Goal: Task Accomplishment & Management: Complete application form

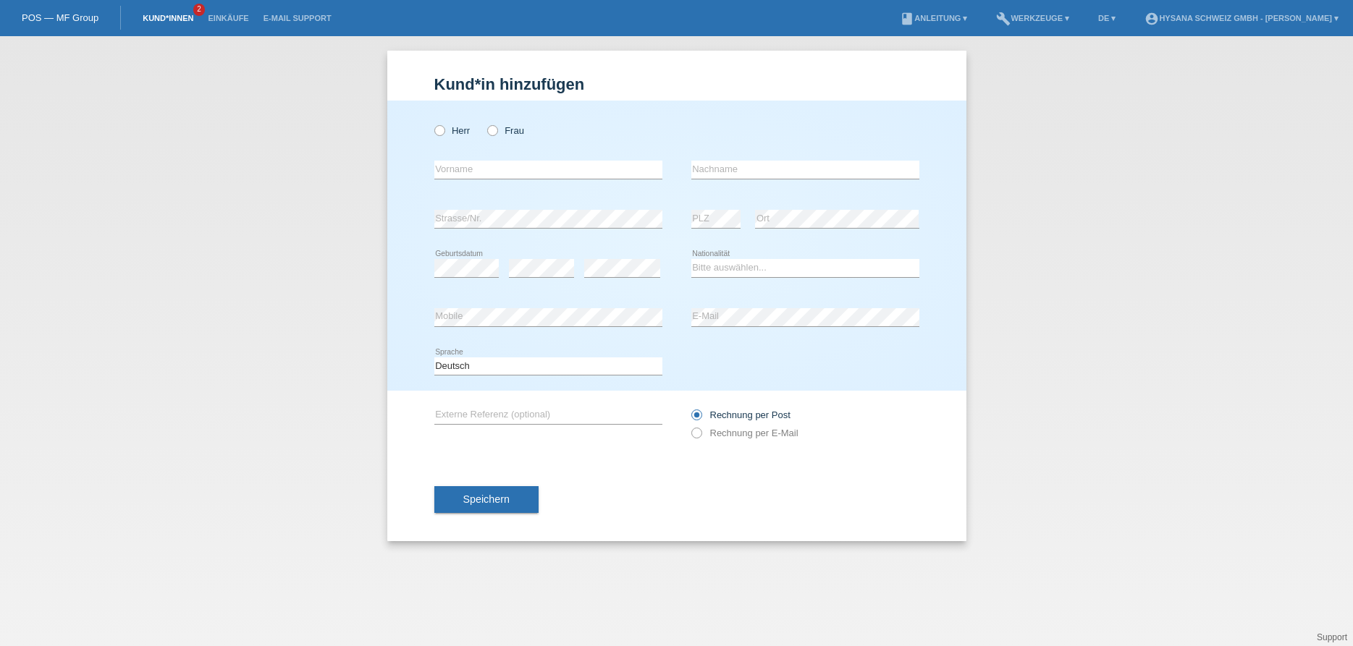
click at [179, 16] on link "Kund*innen" at bounding box center [167, 18] width 65 height 9
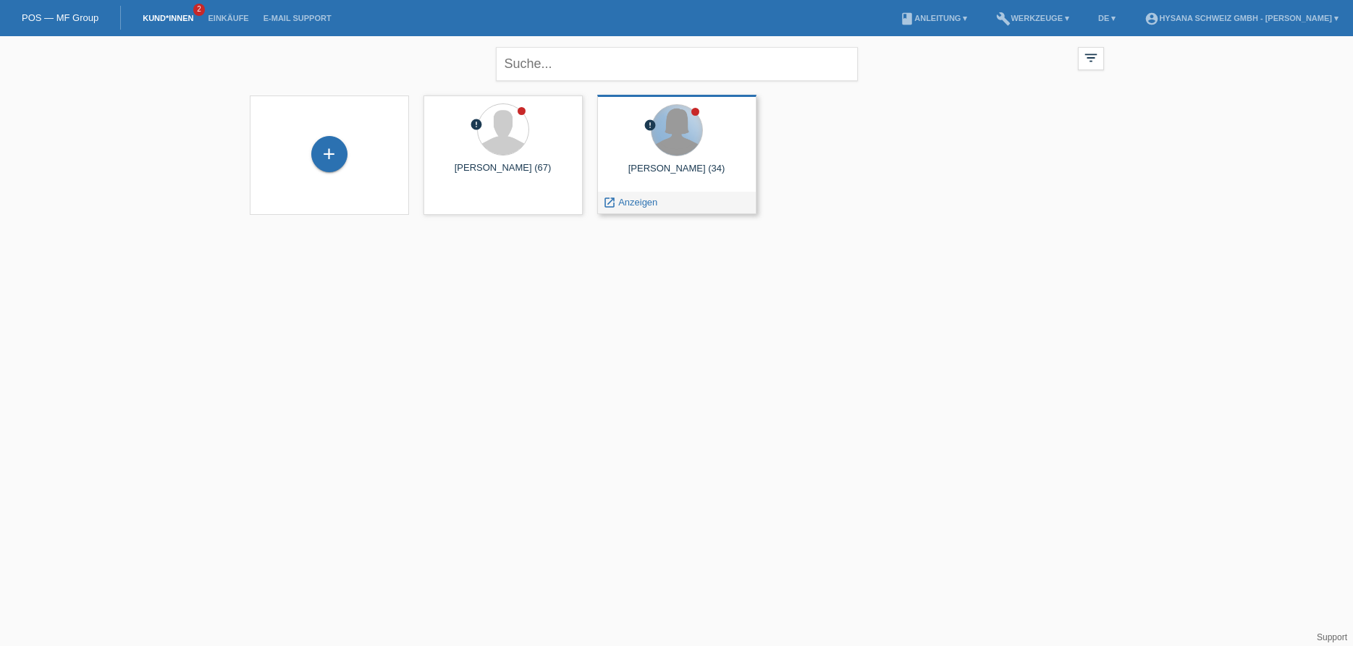
click at [681, 135] on div at bounding box center [676, 130] width 51 height 51
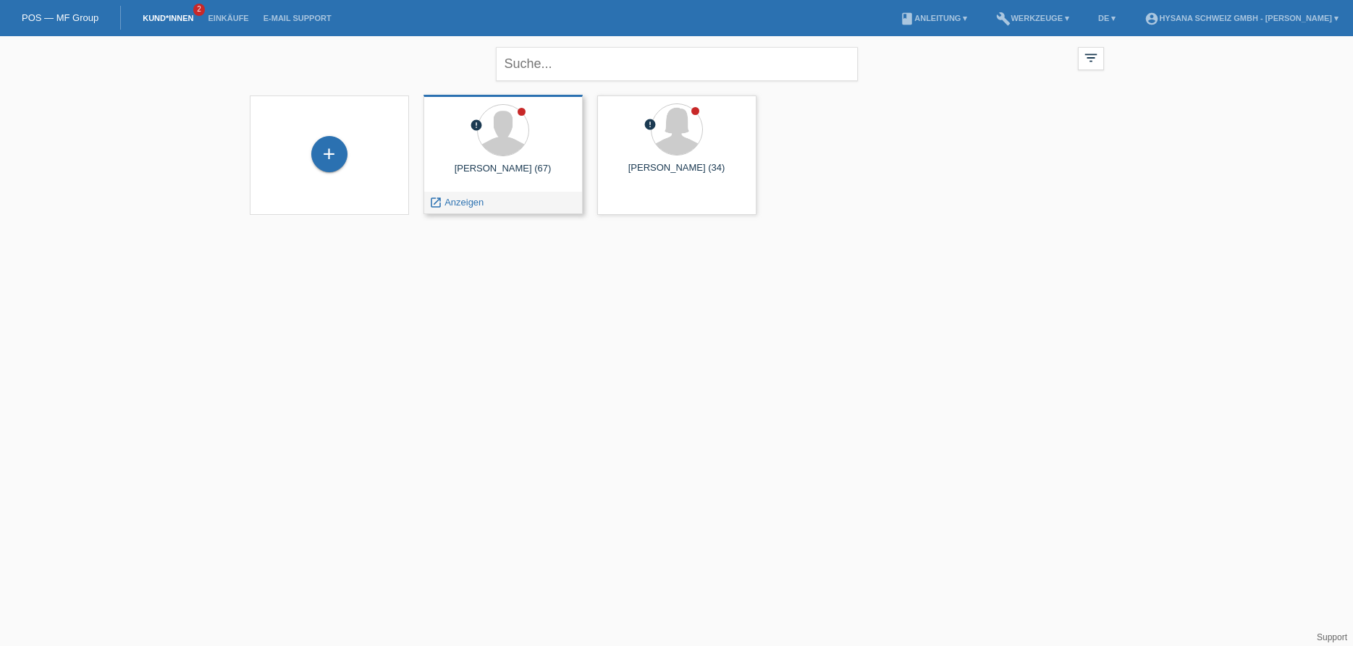
click at [531, 135] on div at bounding box center [503, 131] width 136 height 54
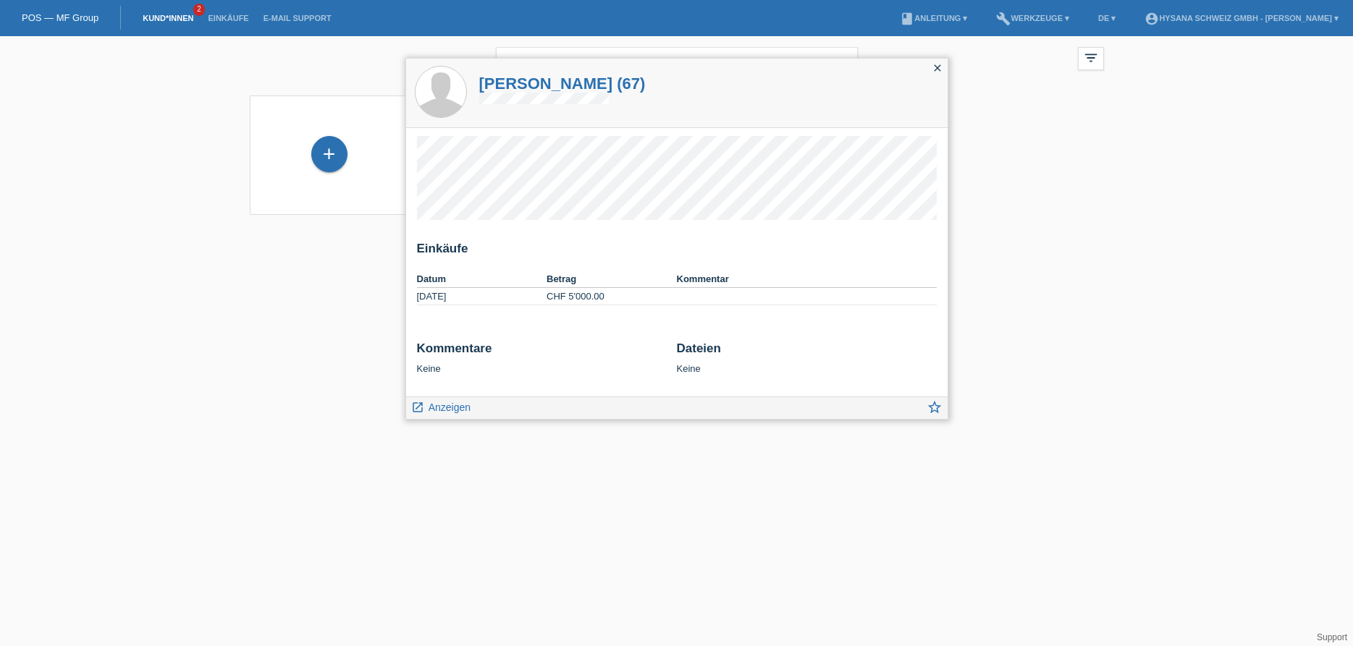
click at [934, 66] on icon "close" at bounding box center [937, 68] width 12 height 12
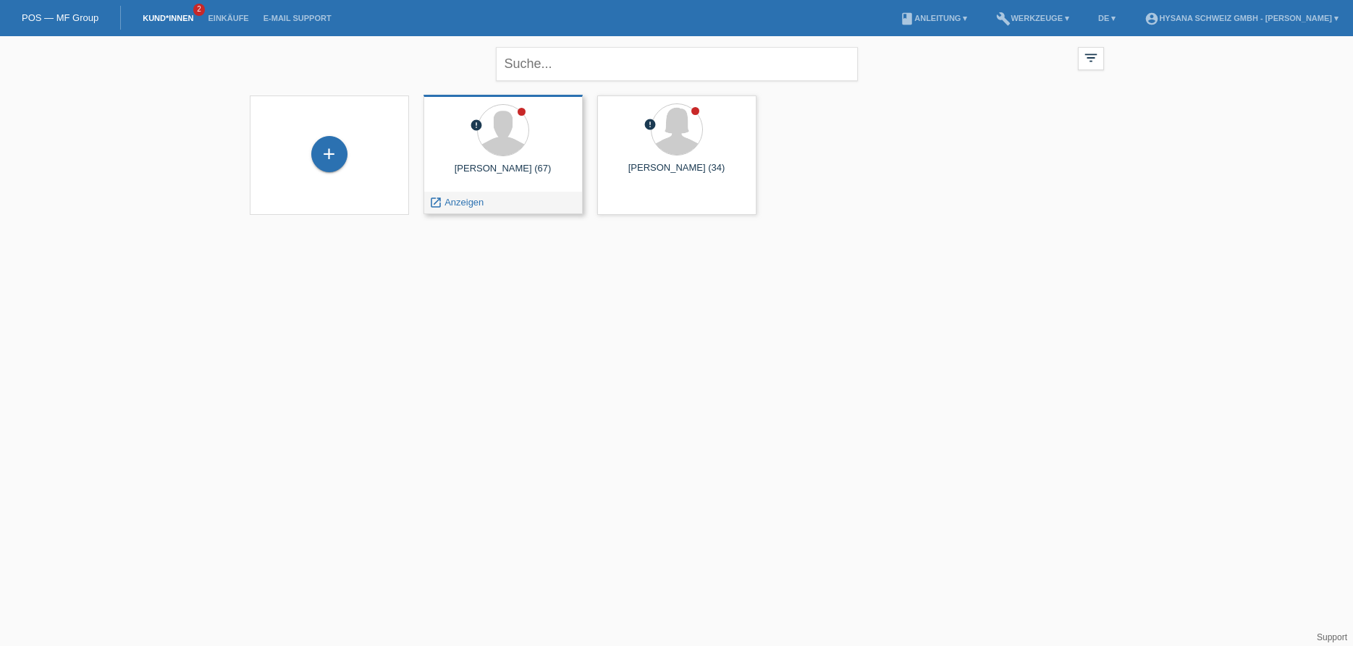
click at [454, 139] on div at bounding box center [503, 131] width 136 height 54
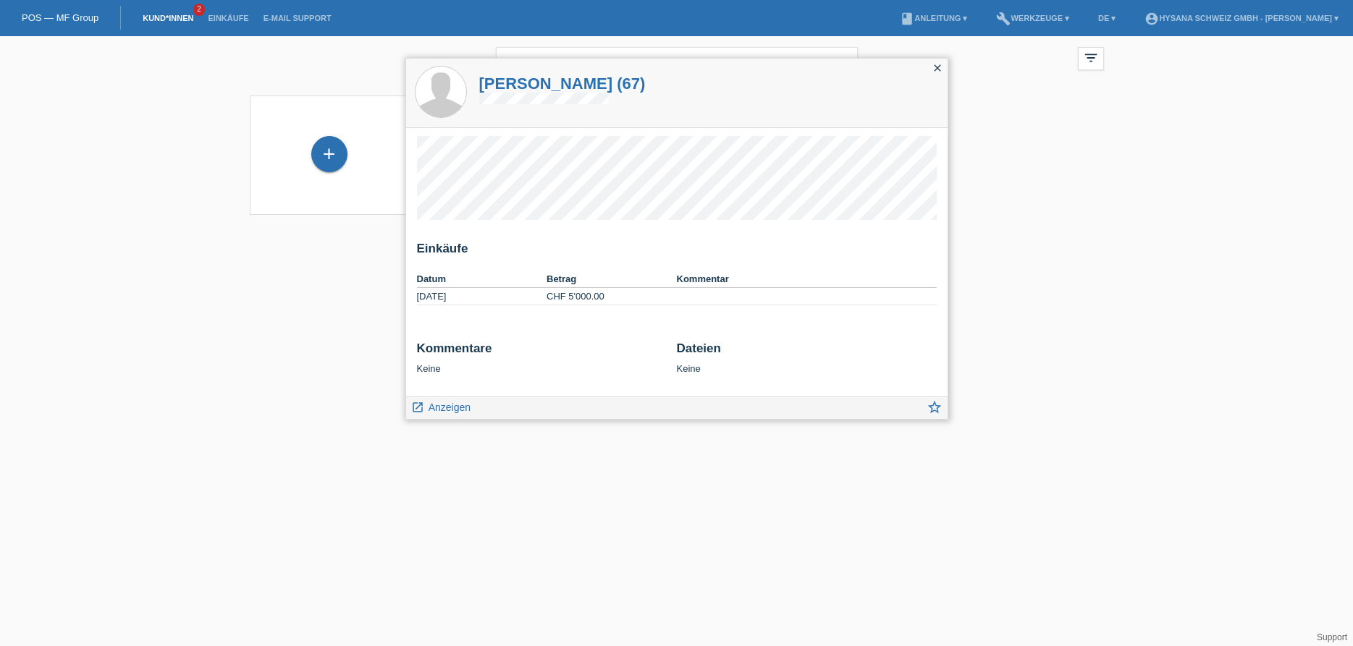
click at [510, 83] on h1 "Roland Lüthi (67)" at bounding box center [562, 84] width 166 height 18
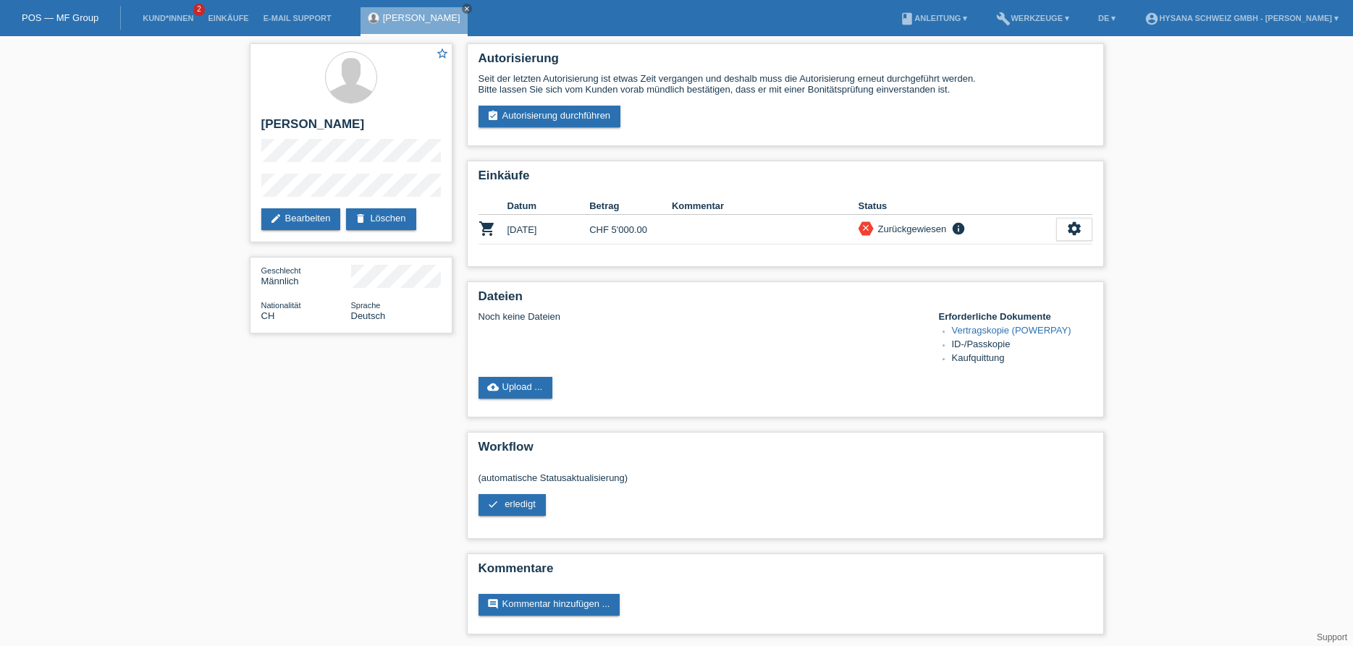
click at [340, 435] on div "star_border Roland Lüthi edit Bearbeiten delete Löschen Geschlecht Männlich Nat…" at bounding box center [676, 342] width 868 height 613
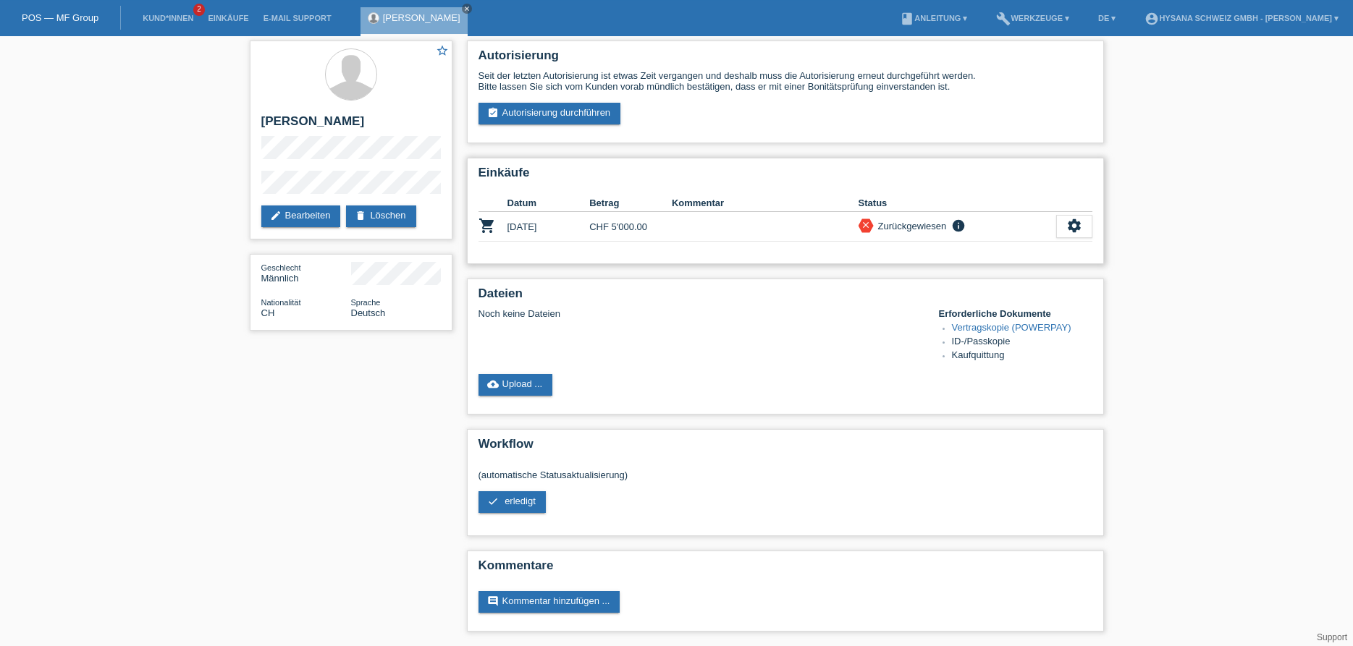
scroll to position [17, 0]
click at [393, 206] on link "delete Löschen" at bounding box center [380, 217] width 69 height 22
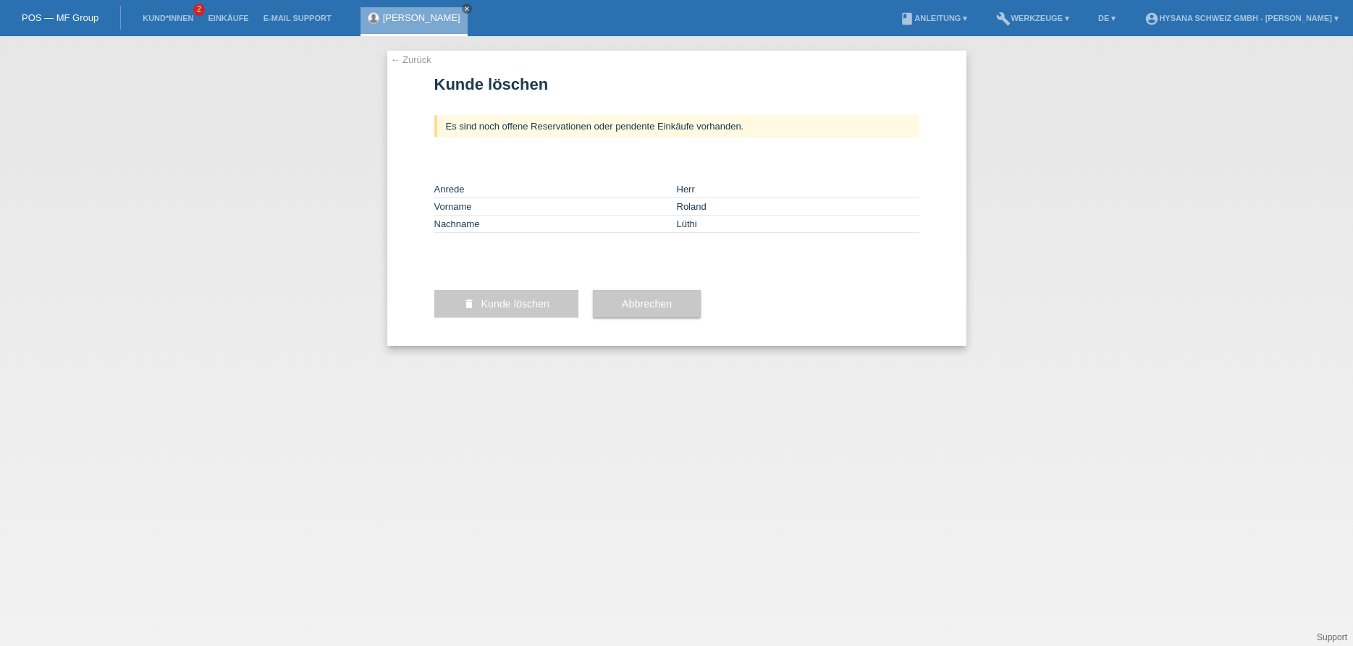
click at [536, 310] on span "Kunde löschen" at bounding box center [515, 304] width 69 height 12
click at [628, 310] on span "Abbrechen" at bounding box center [647, 304] width 50 height 12
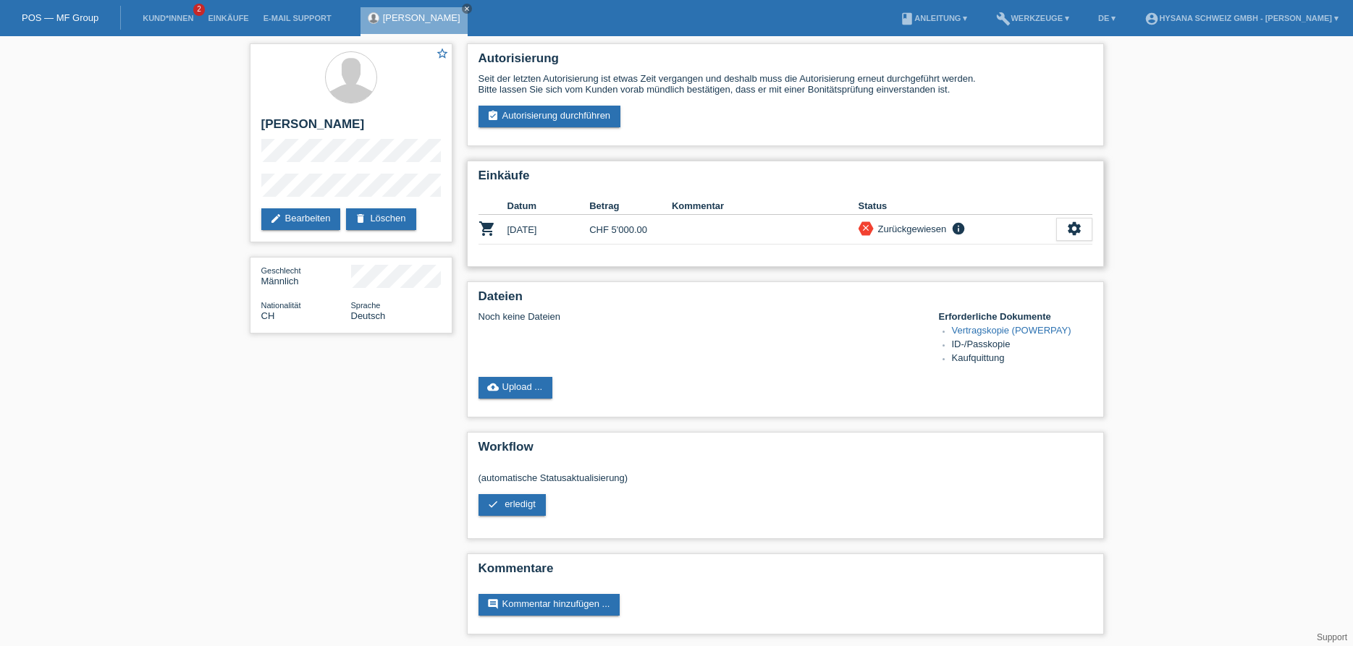
click at [714, 231] on td at bounding box center [765, 230] width 187 height 30
click at [990, 331] on link "Vertragskopie (POWERPAY)" at bounding box center [1011, 330] width 119 height 11
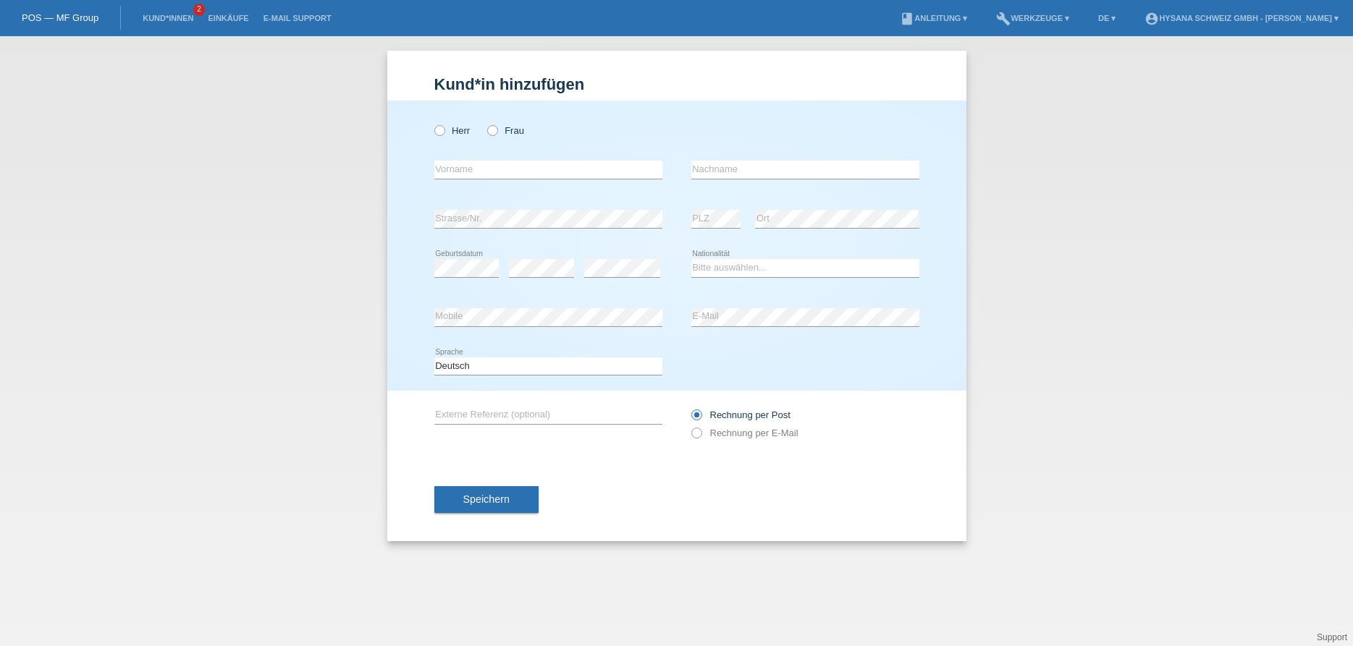
click at [178, 12] on li "Kund*innen 2" at bounding box center [167, 18] width 65 height 37
click at [178, 15] on link "Kund*innen" at bounding box center [167, 18] width 65 height 9
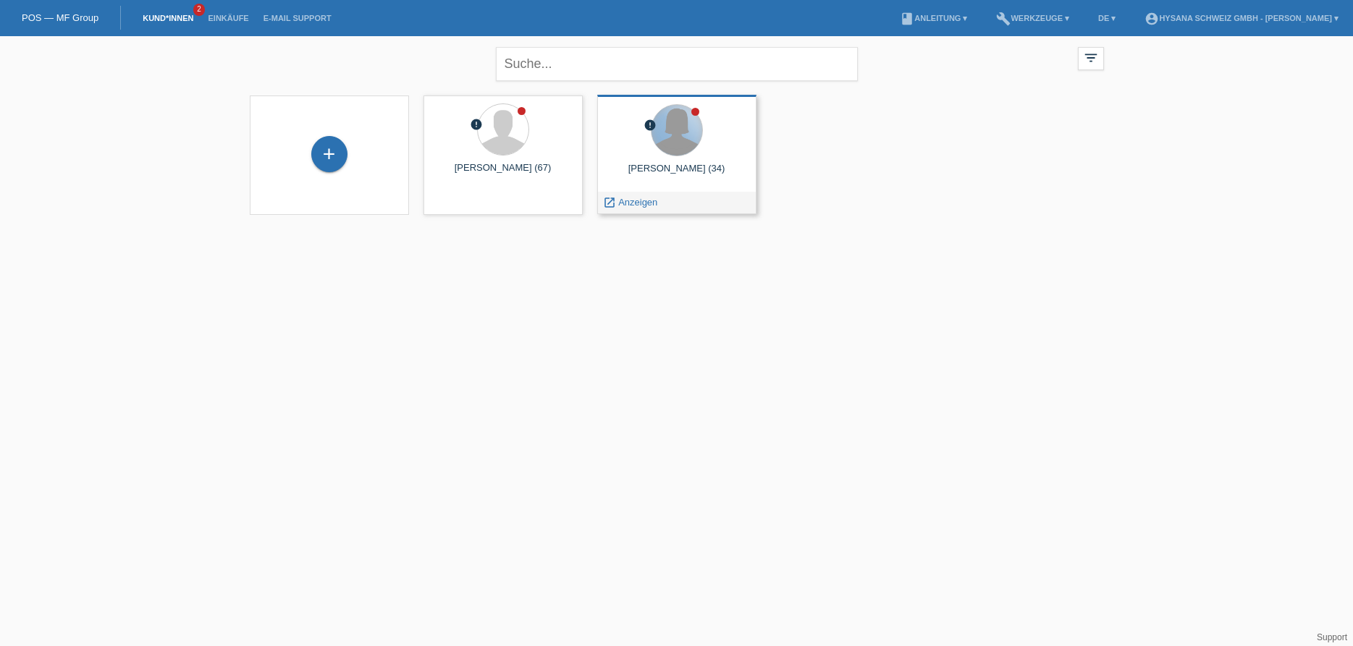
click at [676, 140] on div at bounding box center [676, 130] width 51 height 51
click at [692, 169] on div "Linda Suter (34)" at bounding box center [677, 174] width 136 height 23
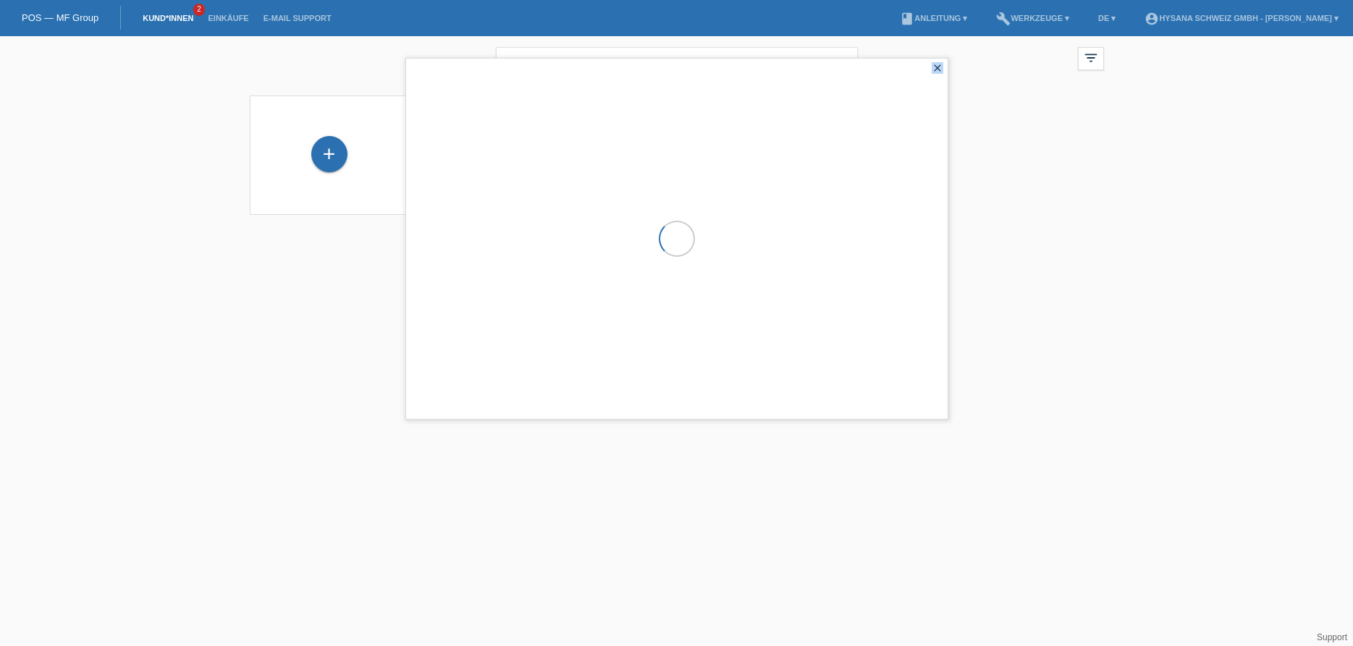
click at [692, 169] on div at bounding box center [676, 239] width 541 height 360
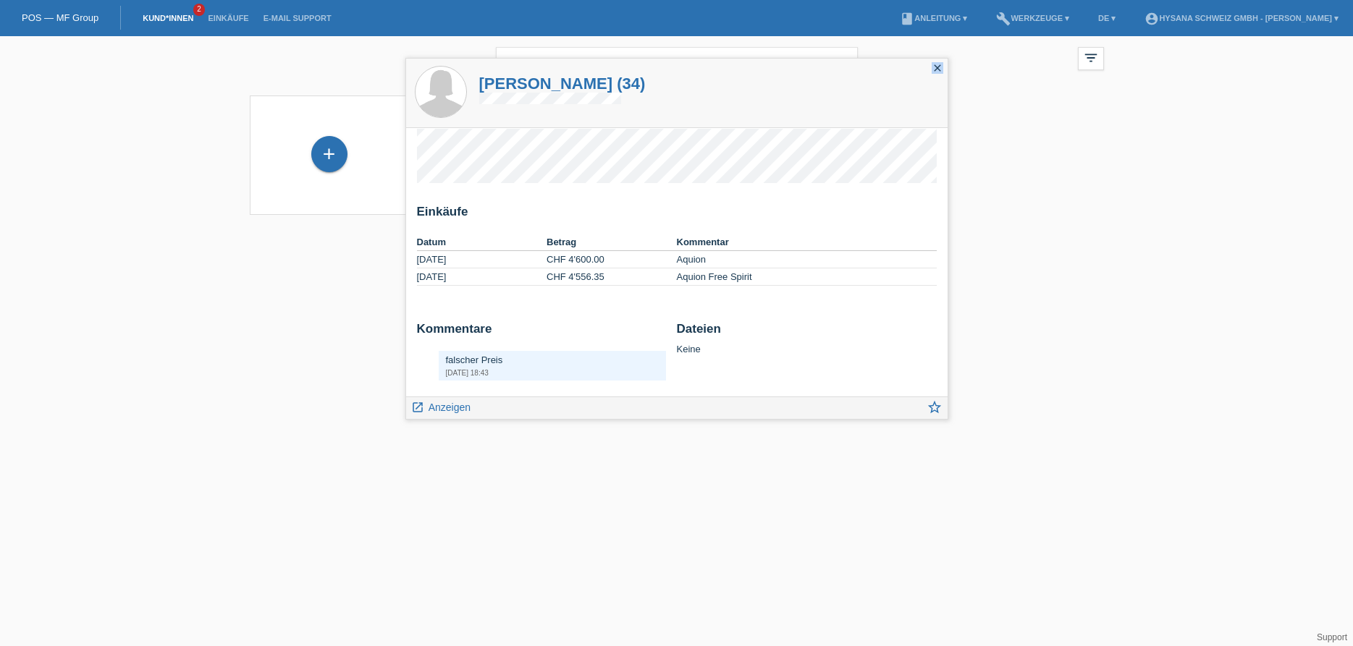
scroll to position [46, 0]
click at [470, 407] on div "launch Anzeigen" at bounding box center [441, 408] width 70 height 22
click at [552, 84] on h1 "Linda Suter (34)" at bounding box center [562, 84] width 166 height 18
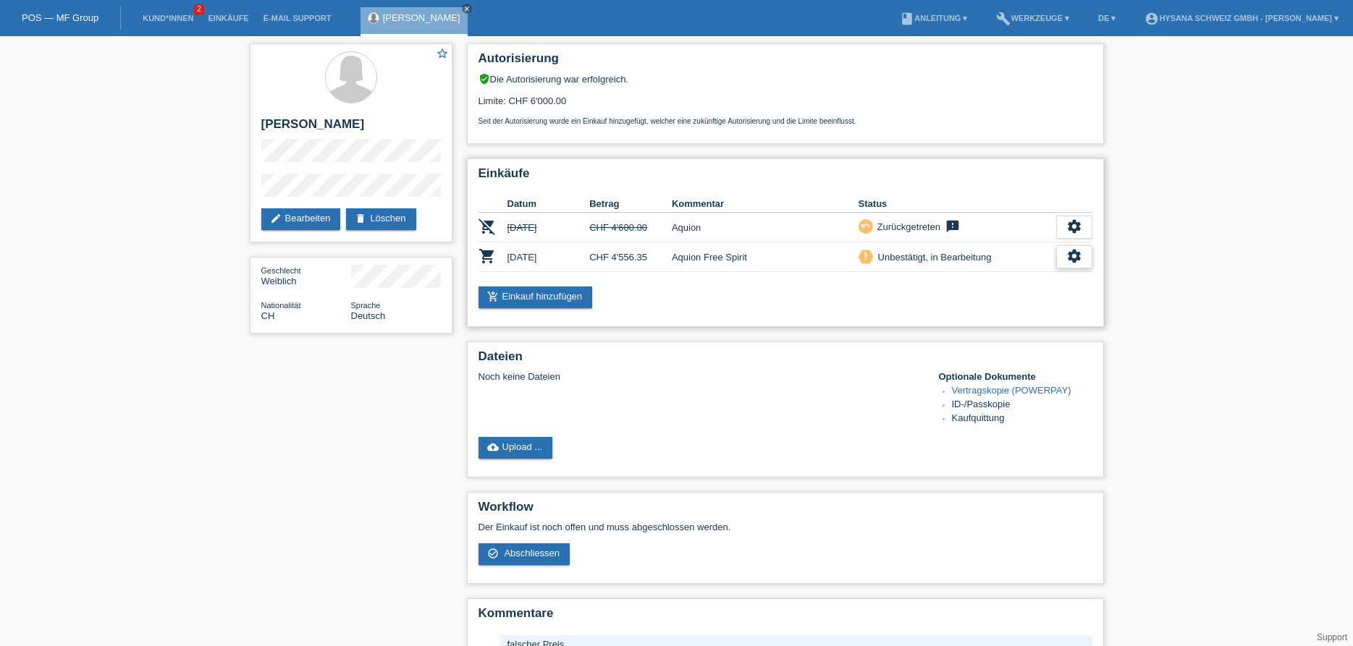
click at [1065, 258] on div "settings" at bounding box center [1074, 256] width 36 height 23
click at [1073, 264] on icon "settings" at bounding box center [1074, 256] width 16 height 16
click at [501, 457] on link "cloud_upload Upload ..." at bounding box center [515, 448] width 75 height 22
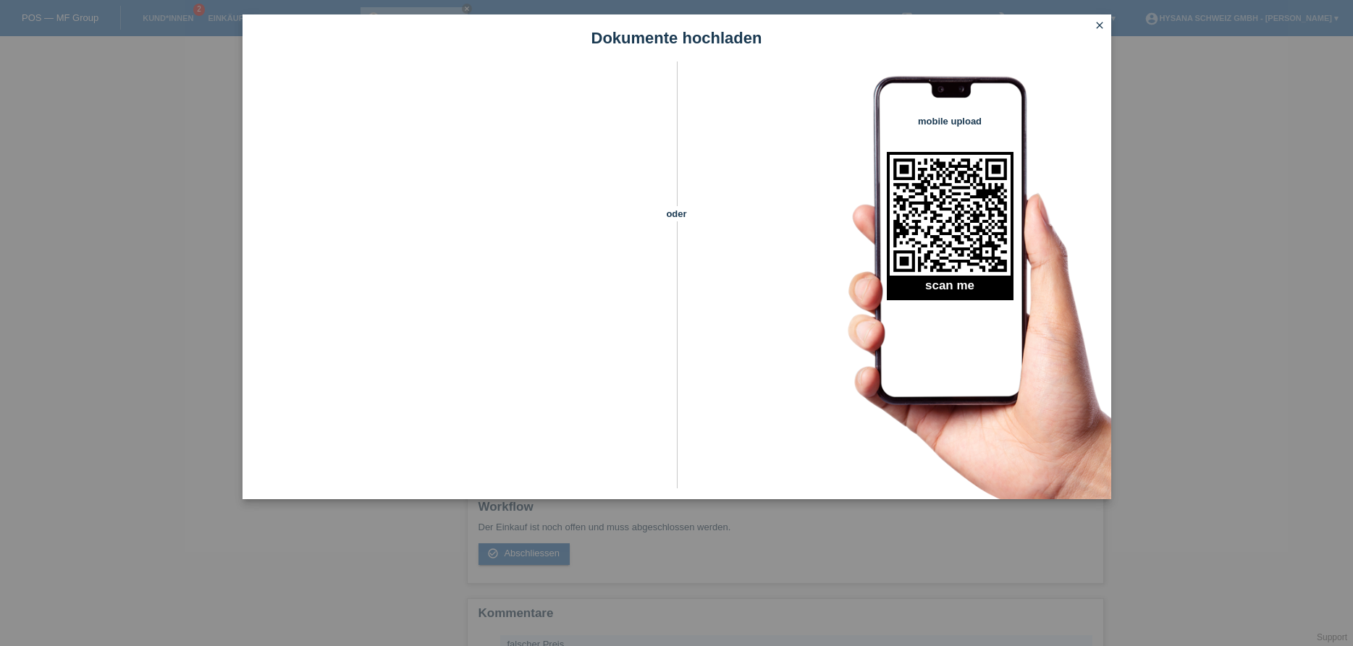
click at [1098, 25] on icon "close" at bounding box center [1100, 26] width 12 height 12
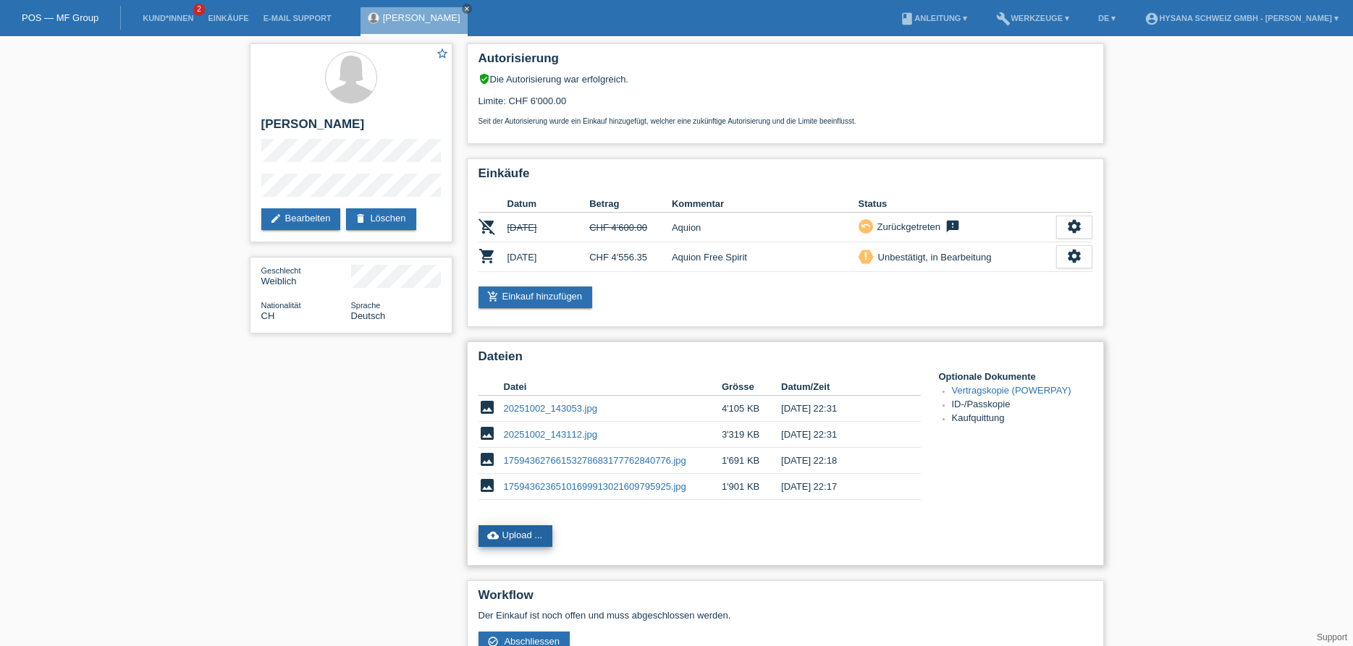
click at [514, 544] on link "cloud_upload Upload ..." at bounding box center [515, 536] width 75 height 22
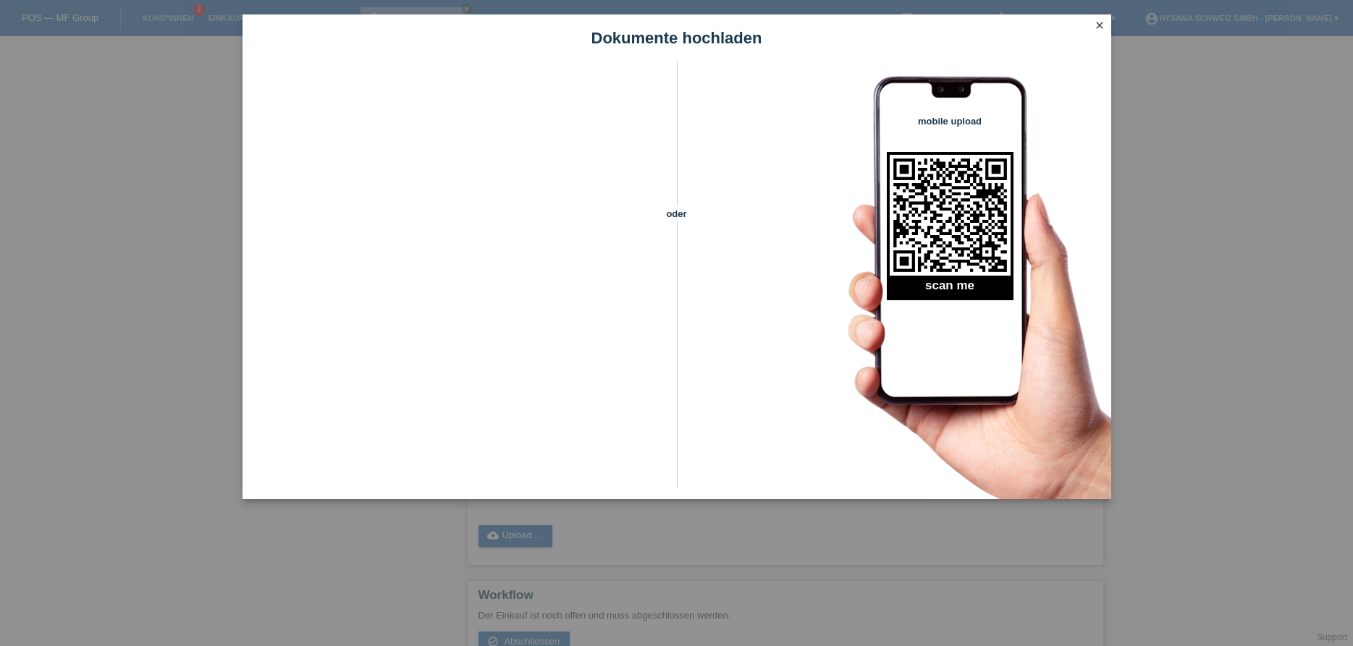
click at [1102, 25] on icon "close" at bounding box center [1100, 26] width 12 height 12
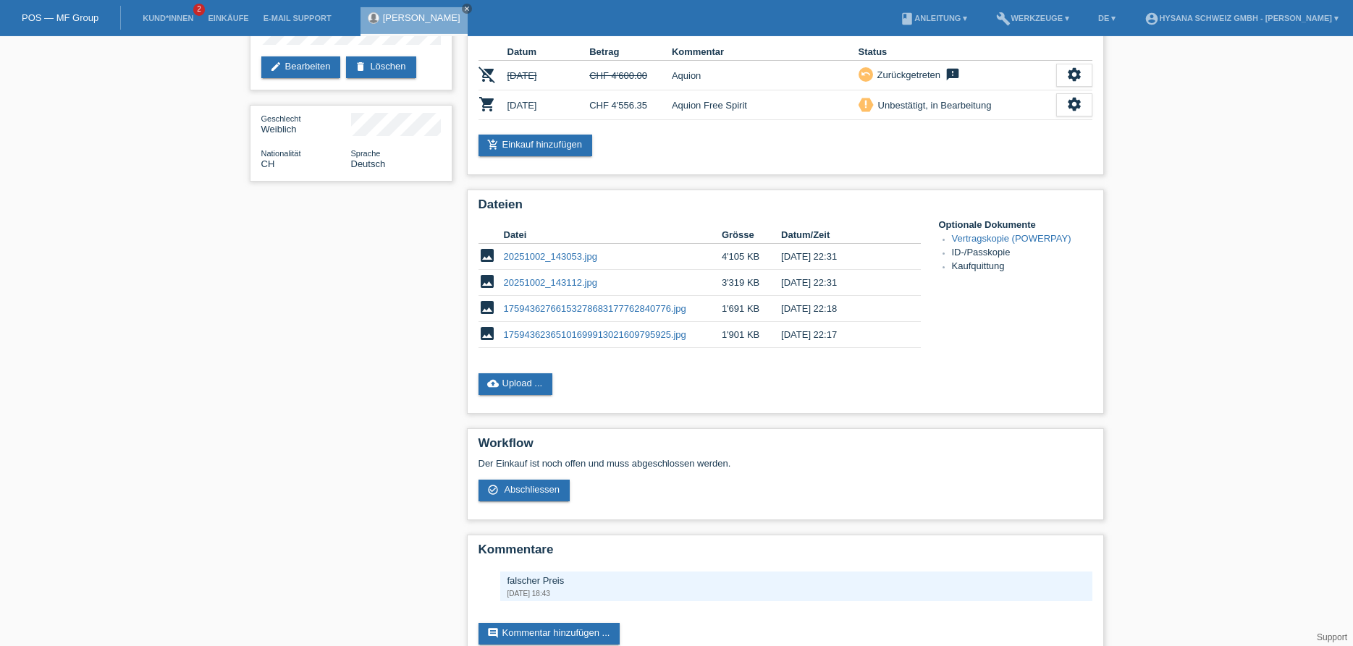
scroll to position [200, 0]
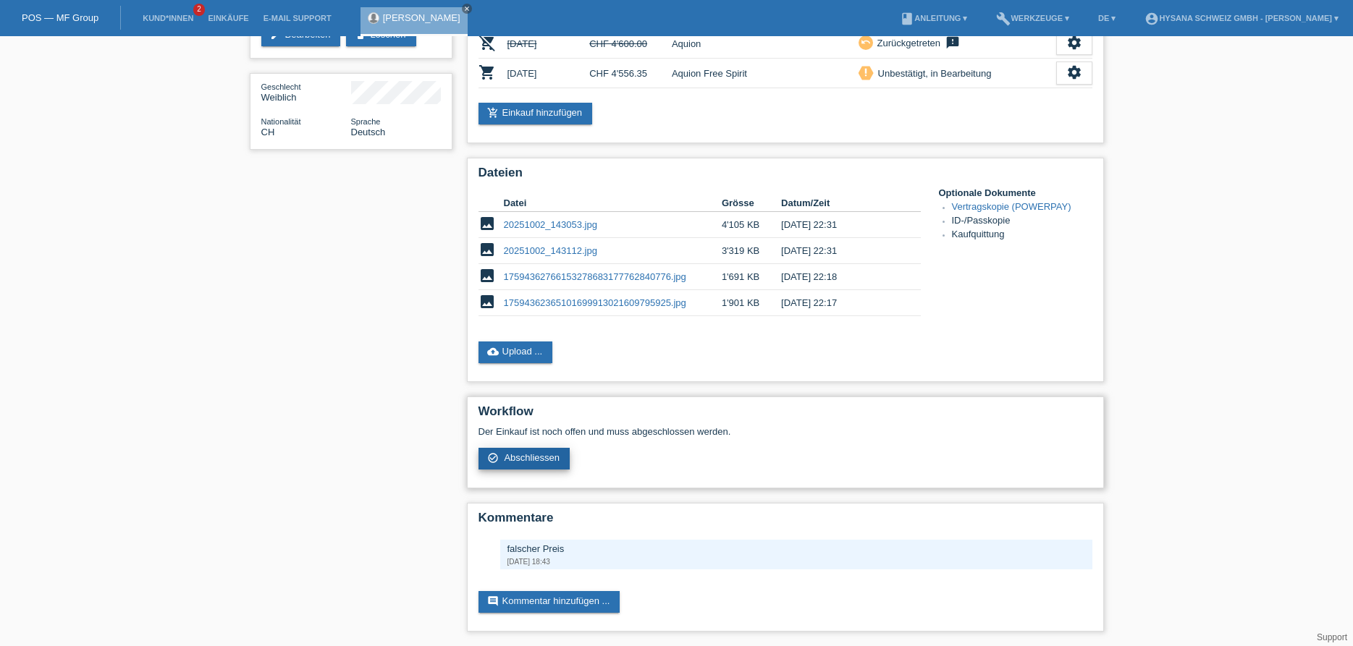
click at [538, 452] on span "Abschliessen" at bounding box center [532, 457] width 56 height 11
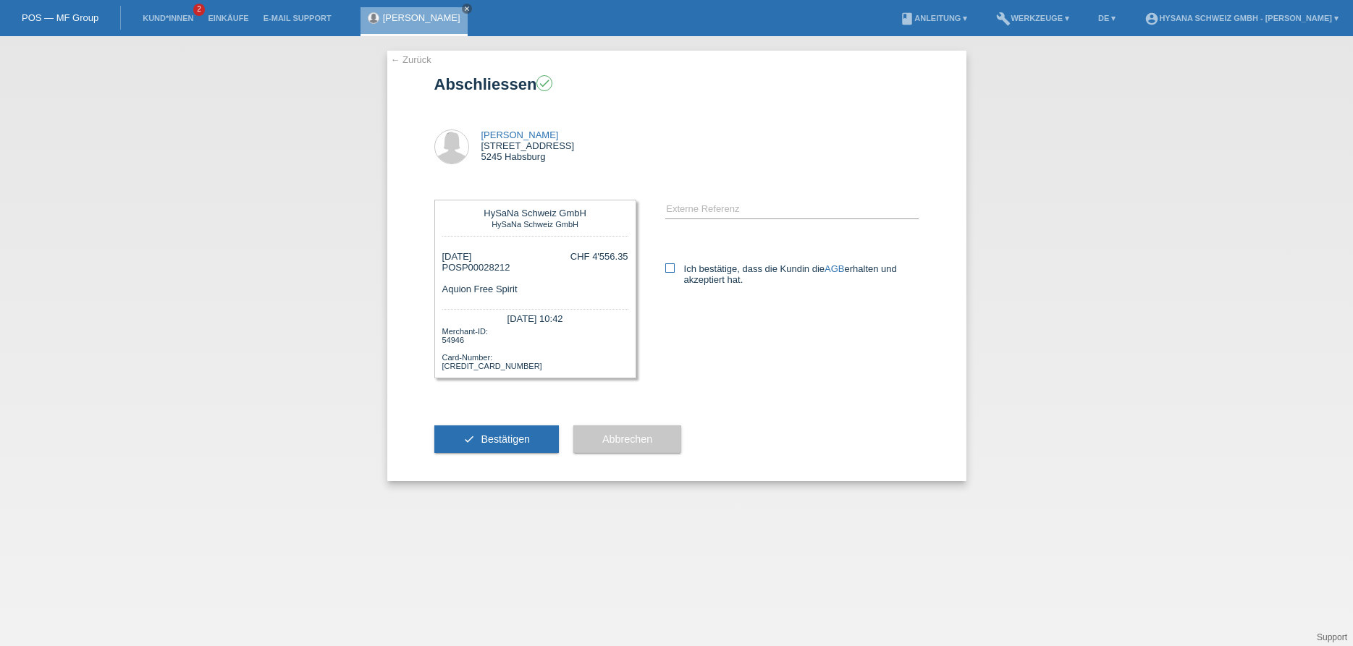
click at [667, 272] on icon at bounding box center [669, 267] width 9 height 9
click at [667, 272] on input "Ich bestätige, dass die Kundin die AGB erhalten und akzeptiert hat." at bounding box center [669, 267] width 9 height 9
checkbox input "true"
click at [506, 445] on span "Bestätigen" at bounding box center [505, 440] width 49 height 12
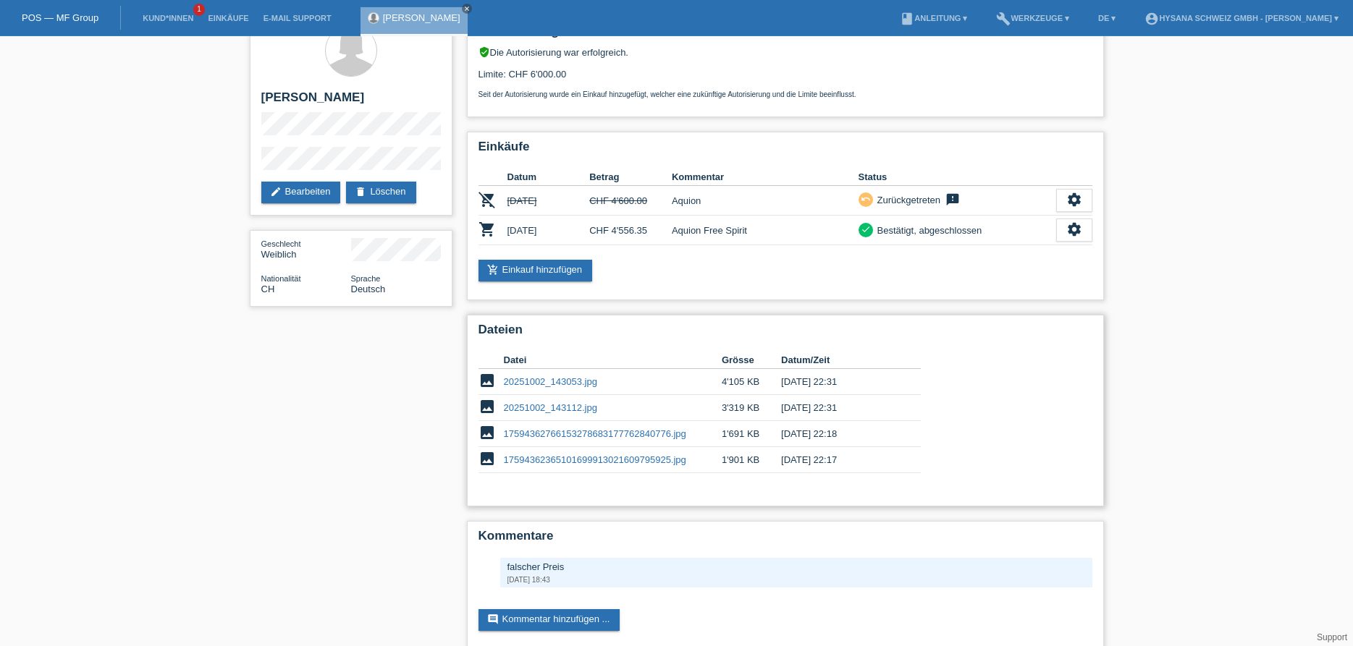
scroll to position [57, 0]
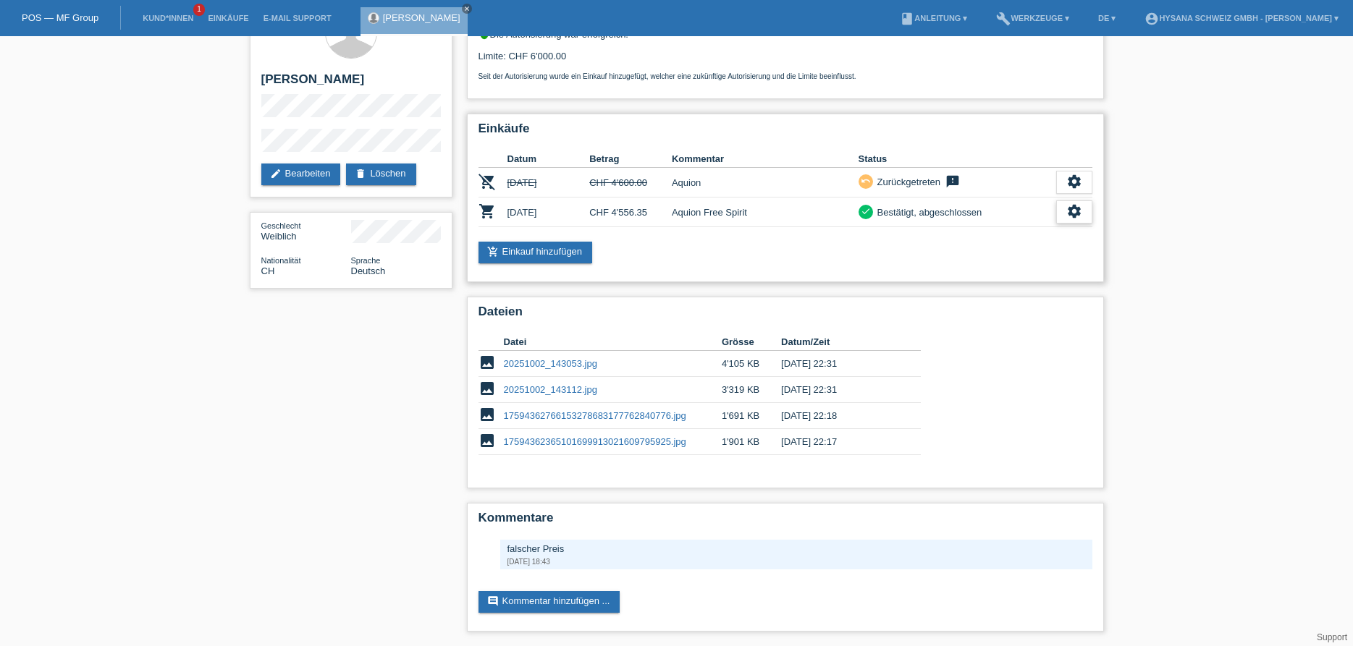
click at [1084, 202] on div "settings" at bounding box center [1074, 211] width 36 height 23
click at [1074, 203] on icon "settings" at bounding box center [1074, 211] width 16 height 16
